Goal: Find specific page/section: Find specific page/section

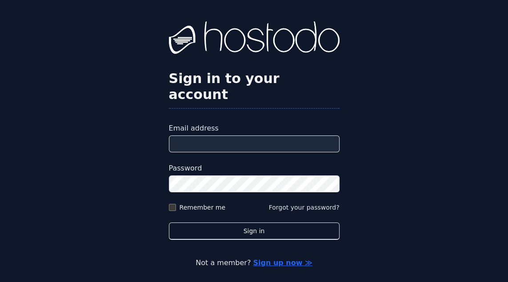
click at [205, 150] on input "Email address" at bounding box center [254, 144] width 171 height 17
type input "**********"
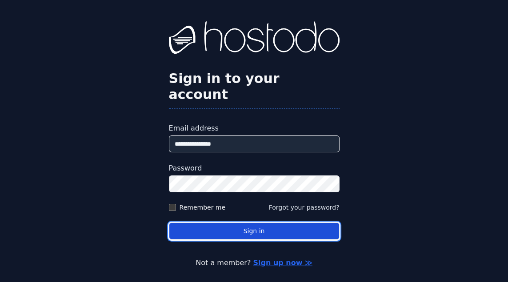
click at [214, 240] on button "Sign in" at bounding box center [254, 231] width 171 height 17
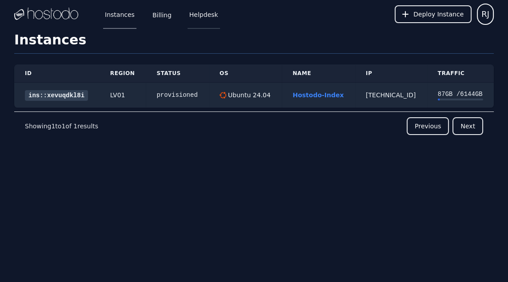
click at [194, 16] on link "Helpdesk" at bounding box center [204, 14] width 32 height 29
